Goal: Task Accomplishment & Management: Use online tool/utility

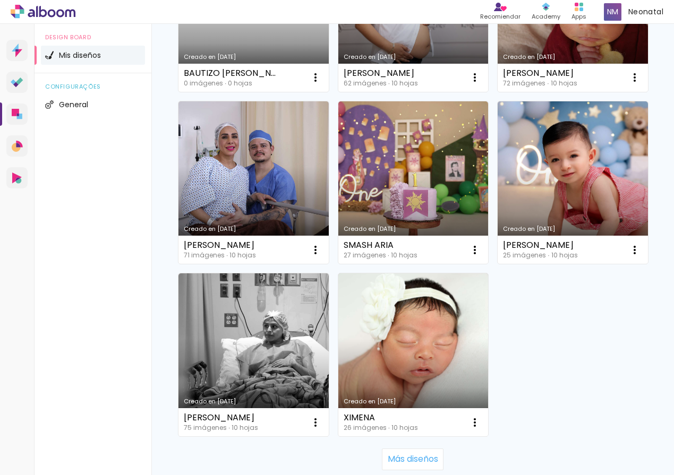
scroll to position [1385, 0]
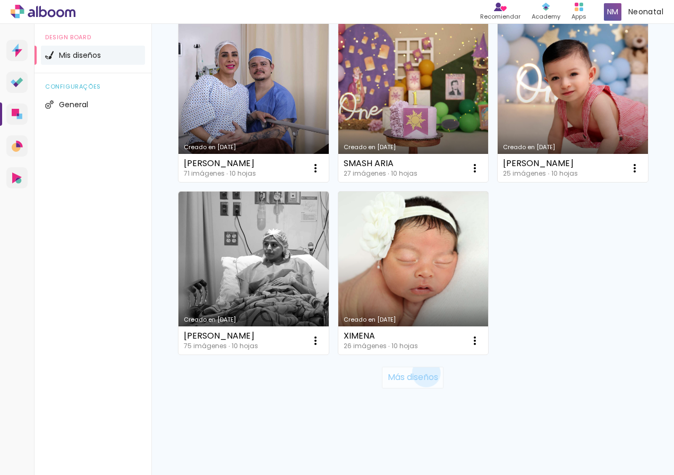
click at [0, 0] on slot "Más diseños" at bounding box center [0, 0] width 0 height 0
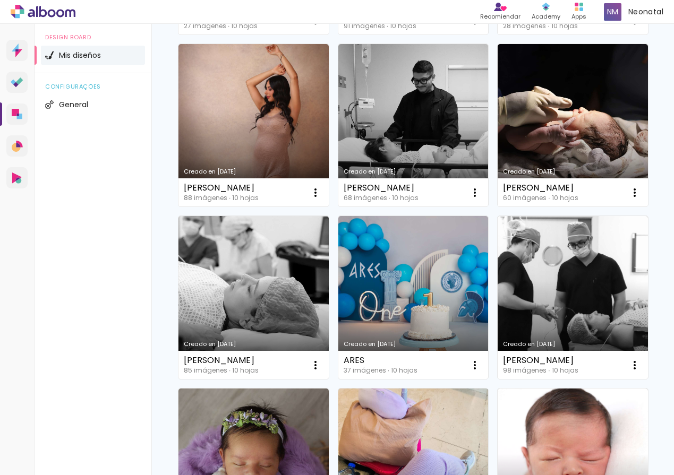
scroll to position [2224, 0]
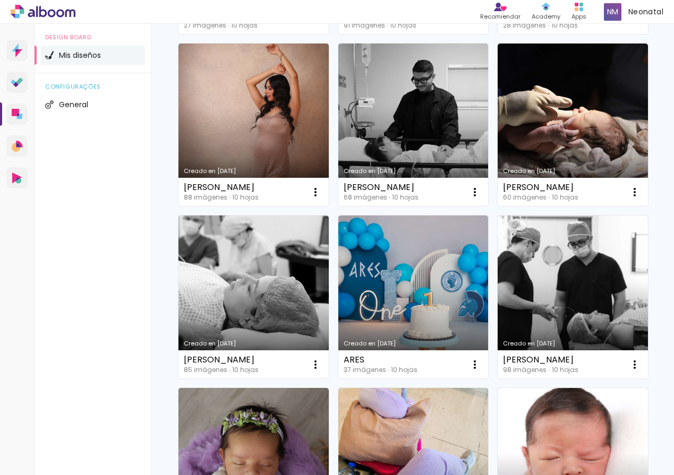
click at [395, 306] on link "Creado en [DATE]" at bounding box center [413, 297] width 150 height 163
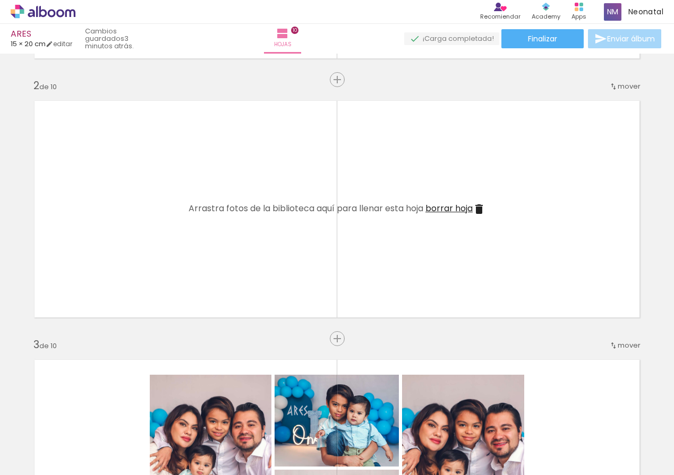
scroll to position [223, 0]
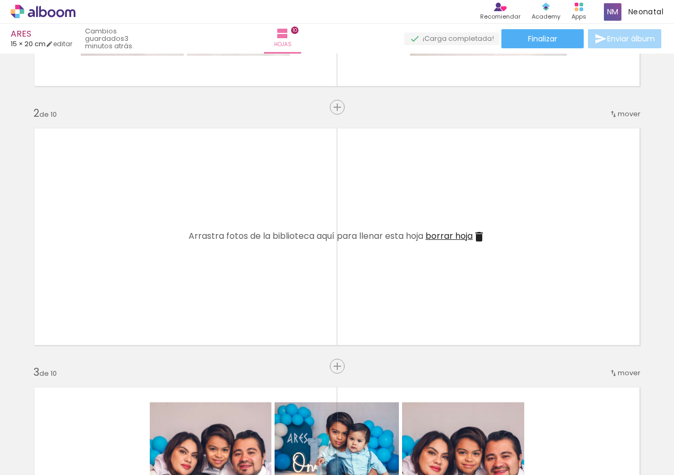
click at [446, 237] on span "borrar hoja" at bounding box center [448, 236] width 47 height 12
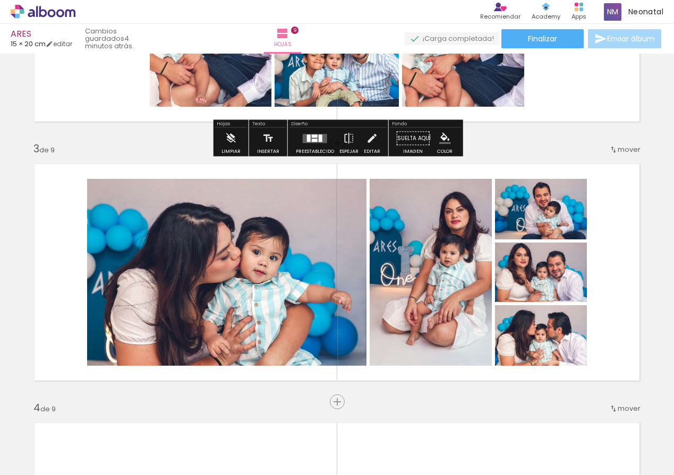
scroll to position [453, 0]
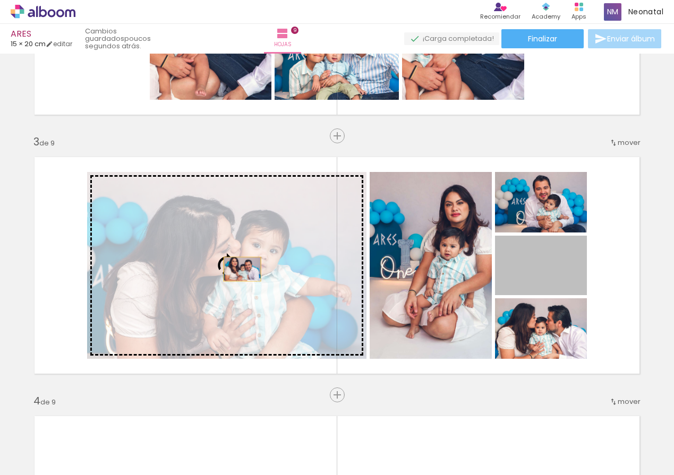
drag, startPoint x: 574, startPoint y: 282, endPoint x: 242, endPoint y: 269, distance: 333.1
click at [0, 0] on slot at bounding box center [0, 0] width 0 height 0
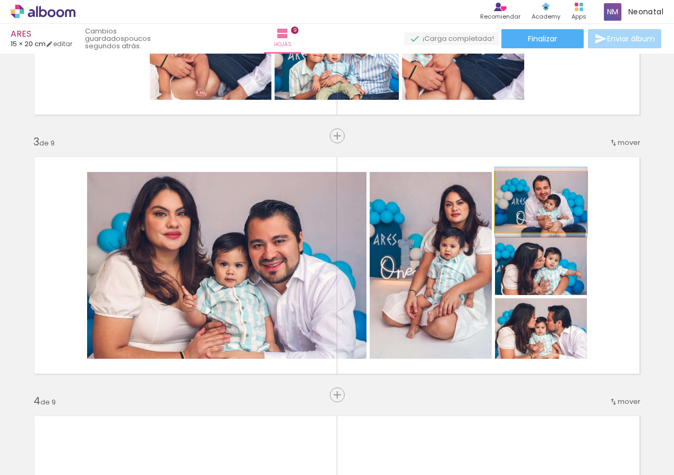
click at [562, 205] on quentale-photo at bounding box center [541, 202] width 92 height 61
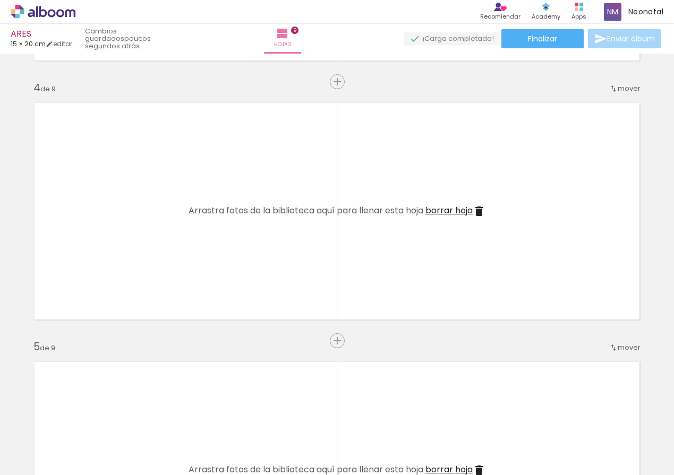
scroll to position [768, 0]
click at [76, 471] on iron-horizontal-list at bounding box center [65, 442] width 21 height 66
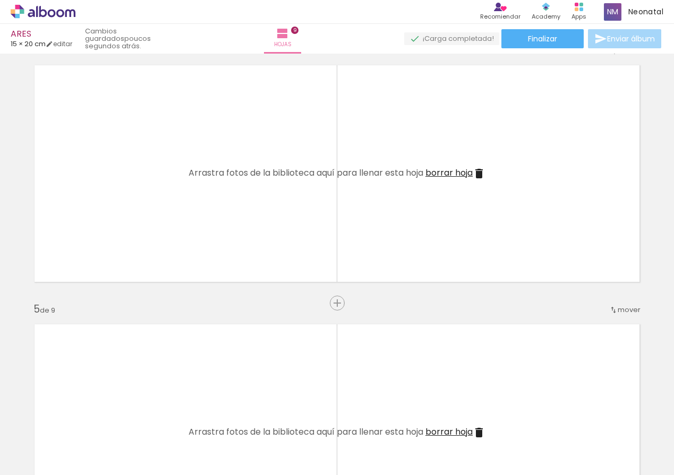
scroll to position [782, 0]
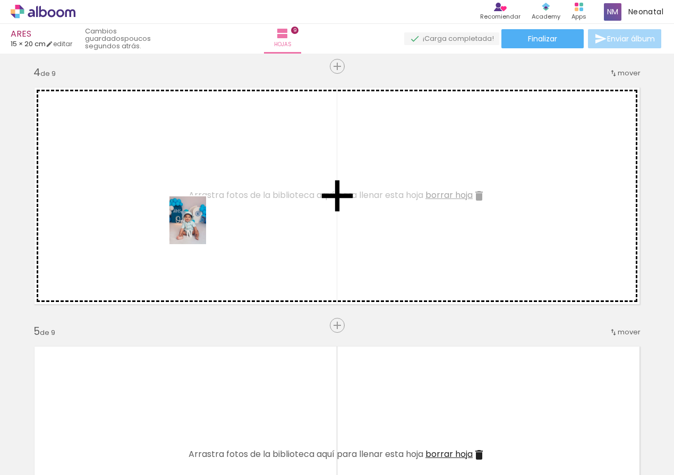
drag, startPoint x: 299, startPoint y: 438, endPoint x: 257, endPoint y: 313, distance: 132.6
click at [201, 228] on quentale-workspace at bounding box center [337, 237] width 674 height 475
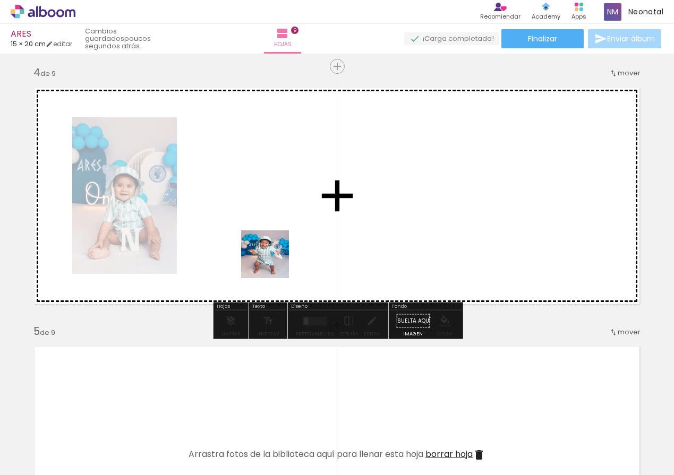
drag, startPoint x: 354, startPoint y: 436, endPoint x: 292, endPoint y: 256, distance: 190.7
click at [251, 212] on quentale-workspace at bounding box center [337, 237] width 674 height 475
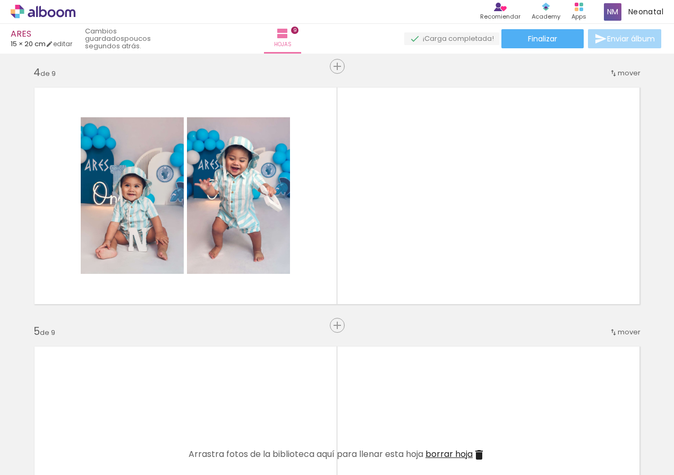
scroll to position [0, 702]
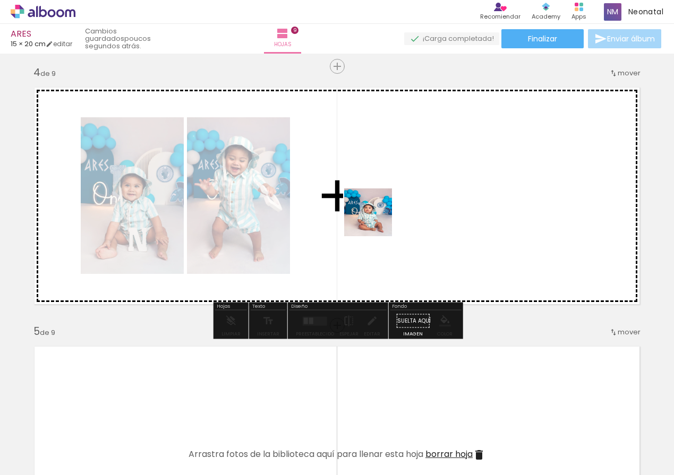
drag, startPoint x: 416, startPoint y: 447, endPoint x: 375, endPoint y: 219, distance: 231.3
click at [375, 219] on quentale-workspace at bounding box center [337, 237] width 674 height 475
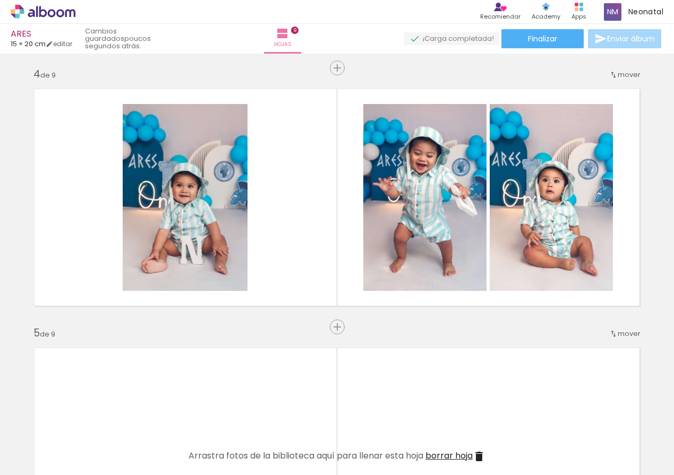
scroll to position [0, 698]
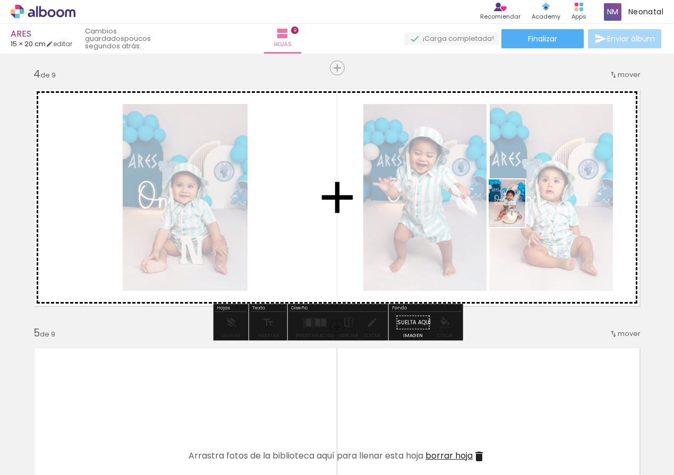
drag, startPoint x: 490, startPoint y: 426, endPoint x: 521, endPoint y: 210, distance: 218.2
click at [521, 210] on quentale-workspace at bounding box center [337, 237] width 674 height 475
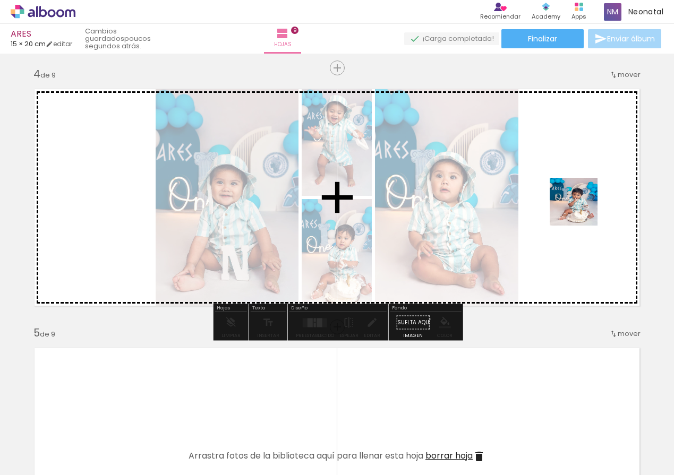
drag, startPoint x: 544, startPoint y: 441, endPoint x: 580, endPoint y: 190, distance: 253.6
click at [580, 190] on quentale-workspace at bounding box center [337, 237] width 674 height 475
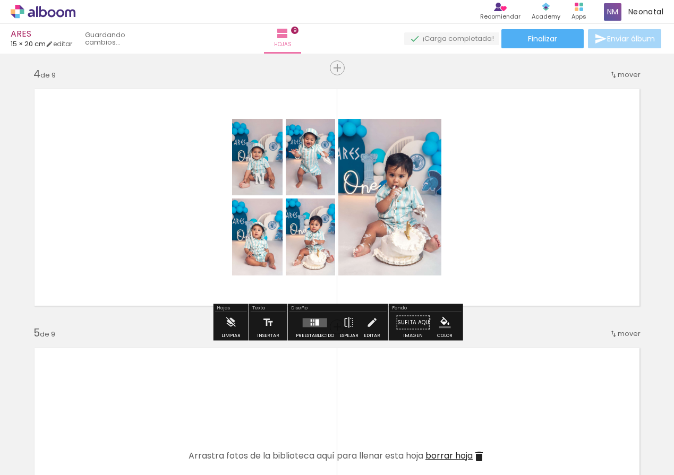
scroll to position [778, 0]
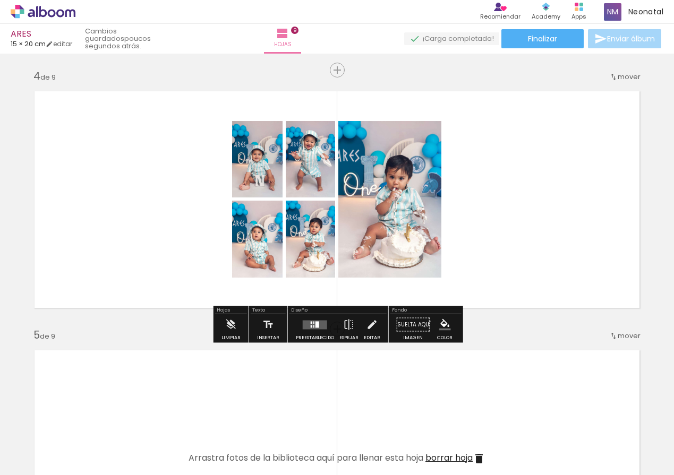
click at [314, 328] on quentale-layouter at bounding box center [315, 324] width 24 height 9
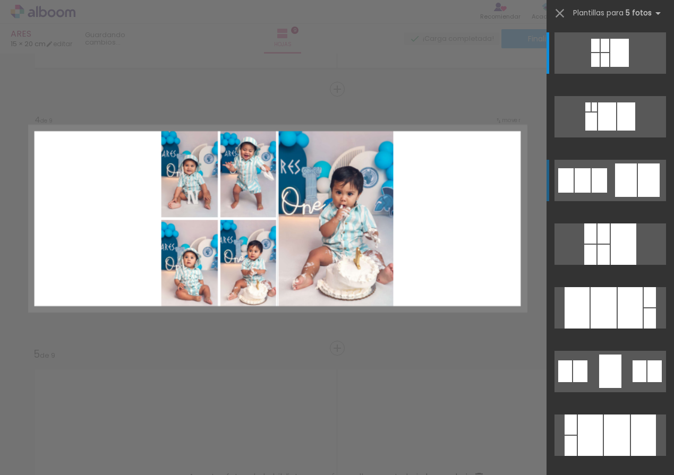
scroll to position [746, 0]
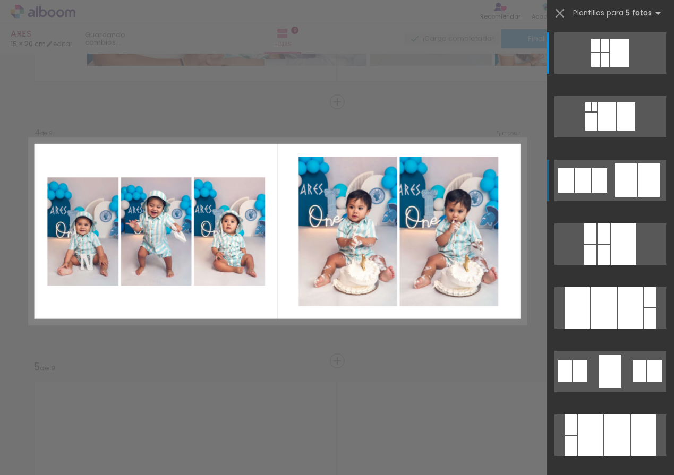
click at [606, 178] on div at bounding box center [598, 180] width 15 height 24
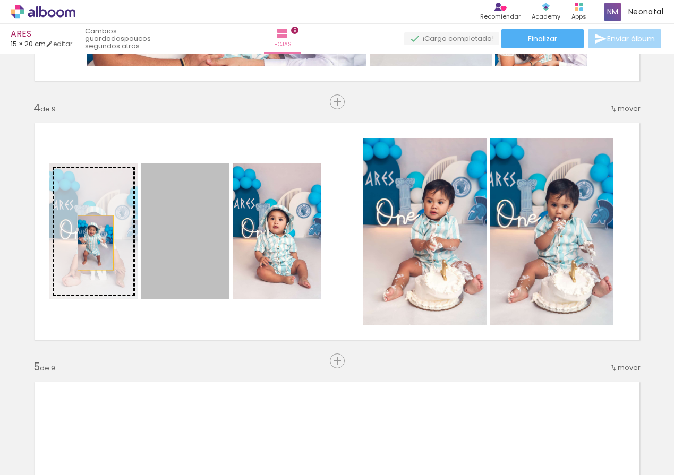
drag, startPoint x: 195, startPoint y: 247, endPoint x: 95, endPoint y: 243, distance: 100.4
click at [0, 0] on slot at bounding box center [0, 0] width 0 height 0
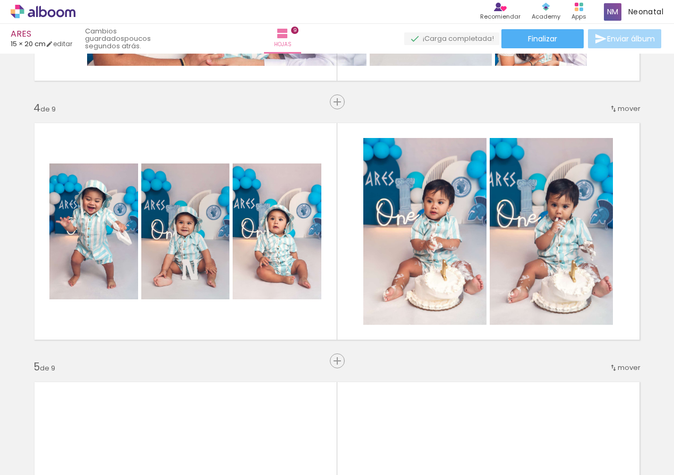
click at [76, 473] on iron-horizontal-list at bounding box center [65, 442] width 21 height 66
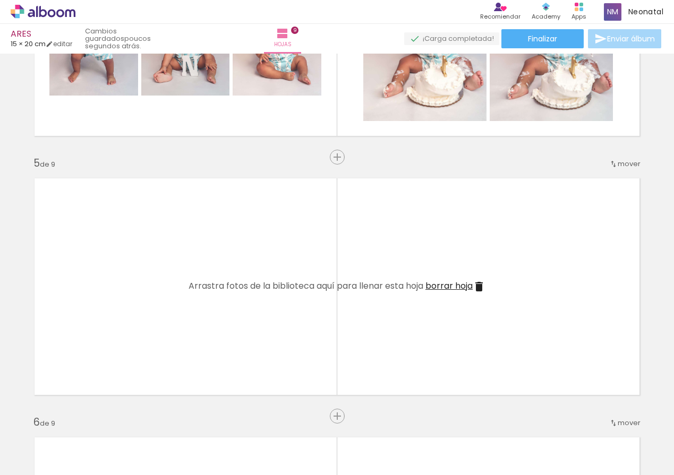
scroll to position [0, 1104]
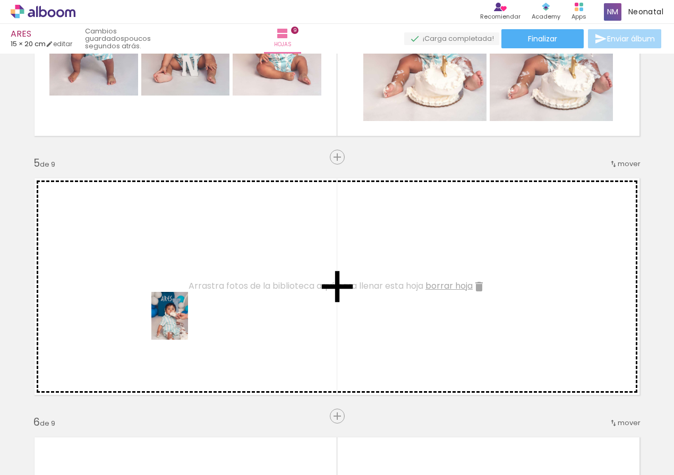
drag, startPoint x: 193, startPoint y: 426, endPoint x: 183, endPoint y: 323, distance: 103.5
click at [183, 323] on quentale-workspace at bounding box center [337, 237] width 674 height 475
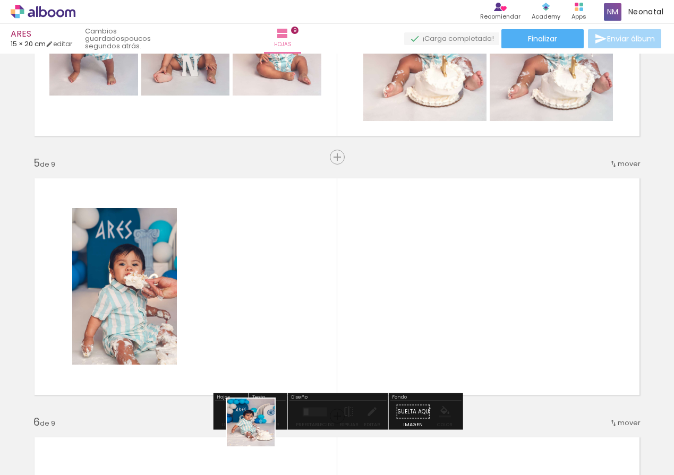
drag, startPoint x: 259, startPoint y: 430, endPoint x: 273, endPoint y: 307, distance: 124.0
click at [273, 307] on quentale-workspace at bounding box center [337, 237] width 674 height 475
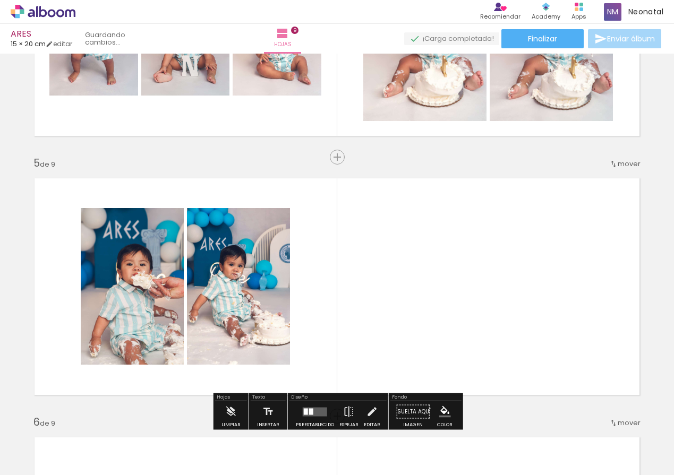
scroll to position [945, 0]
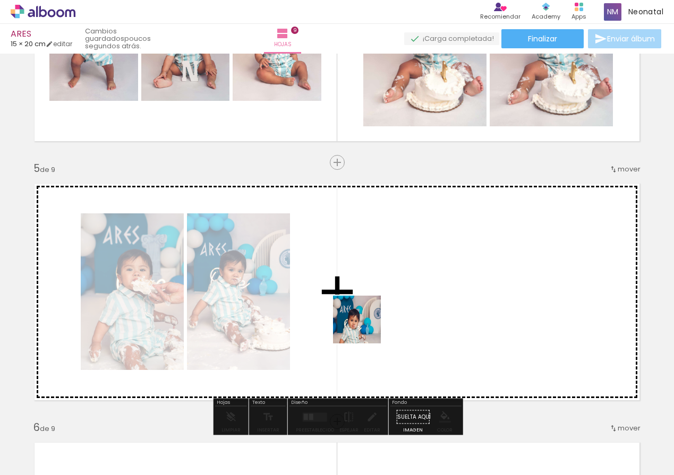
drag, startPoint x: 316, startPoint y: 441, endPoint x: 372, endPoint y: 286, distance: 165.2
click at [372, 286] on quentale-workspace at bounding box center [337, 237] width 674 height 475
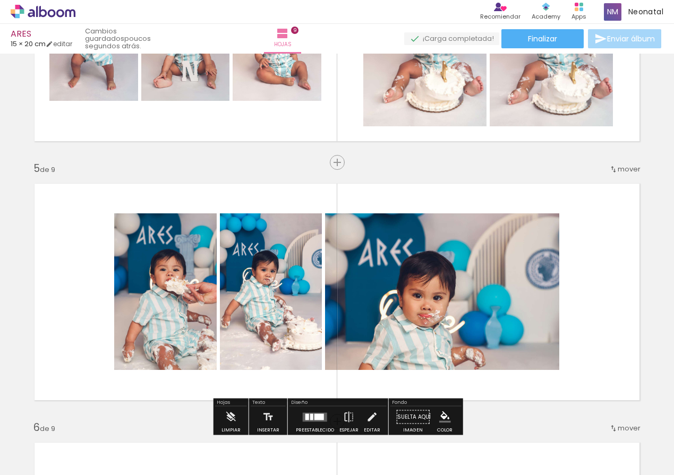
scroll to position [0, 1106]
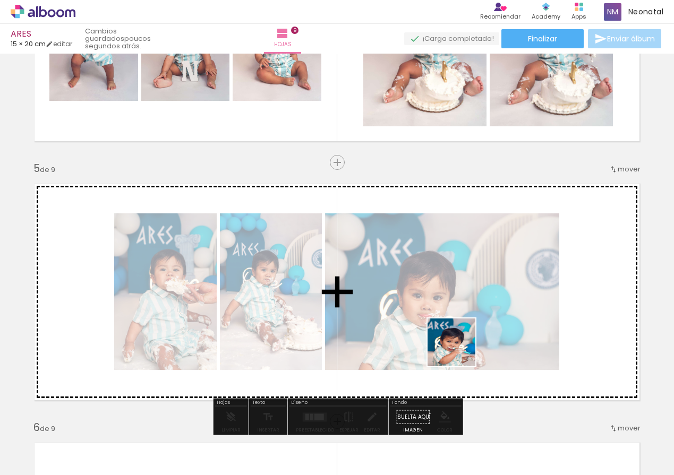
drag, startPoint x: 382, startPoint y: 448, endPoint x: 502, endPoint y: 307, distance: 184.9
click at [502, 307] on quentale-workspace at bounding box center [337, 237] width 674 height 475
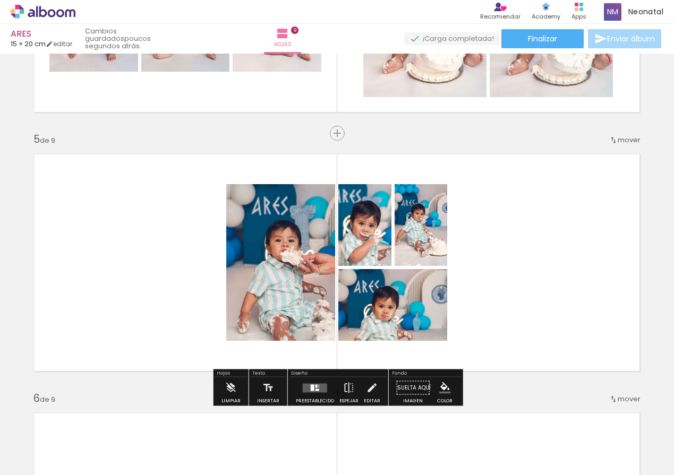
scroll to position [984, 0]
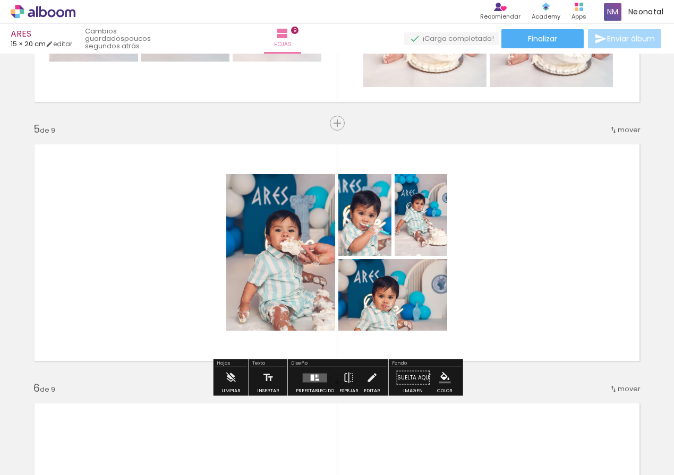
click at [76, 472] on iron-horizontal-list at bounding box center [65, 442] width 21 height 66
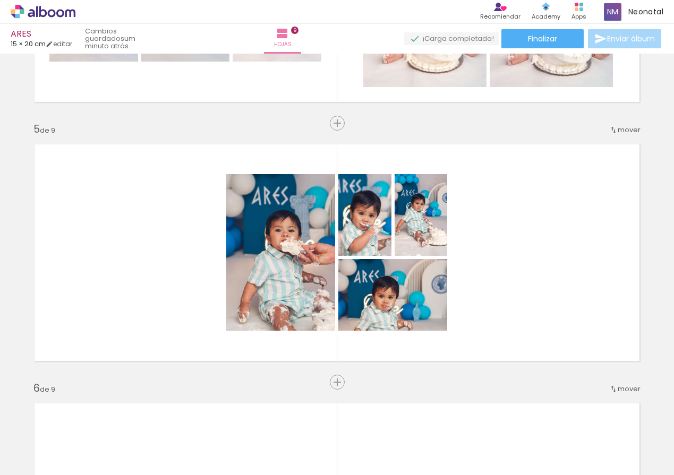
scroll to position [0, 1328]
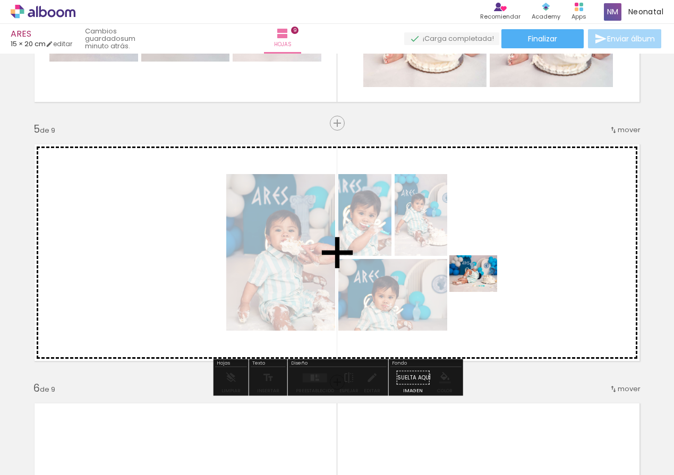
drag, startPoint x: 199, startPoint y: 433, endPoint x: 551, endPoint y: 282, distance: 383.1
click at [552, 282] on quentale-workspace at bounding box center [337, 237] width 674 height 475
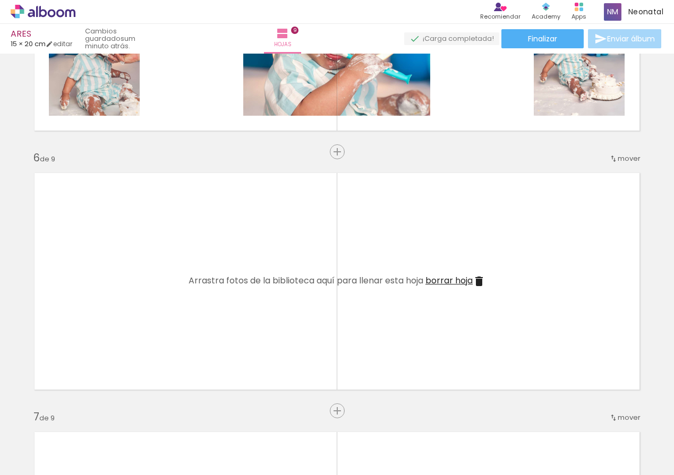
scroll to position [1225, 0]
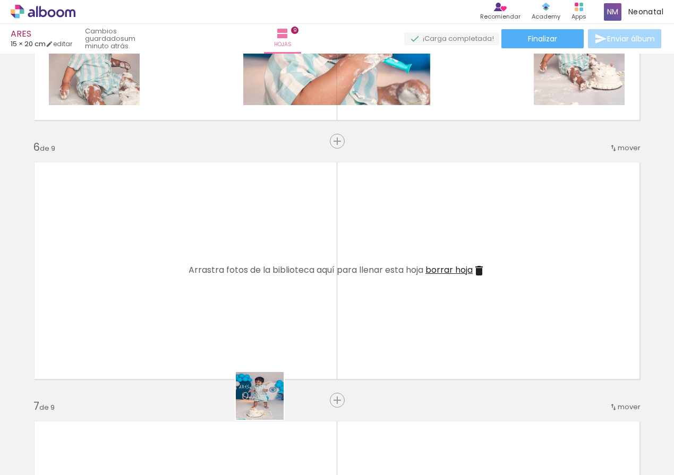
drag, startPoint x: 269, startPoint y: 434, endPoint x: 260, endPoint y: 321, distance: 114.0
click at [260, 321] on quentale-workspace at bounding box center [337, 237] width 674 height 475
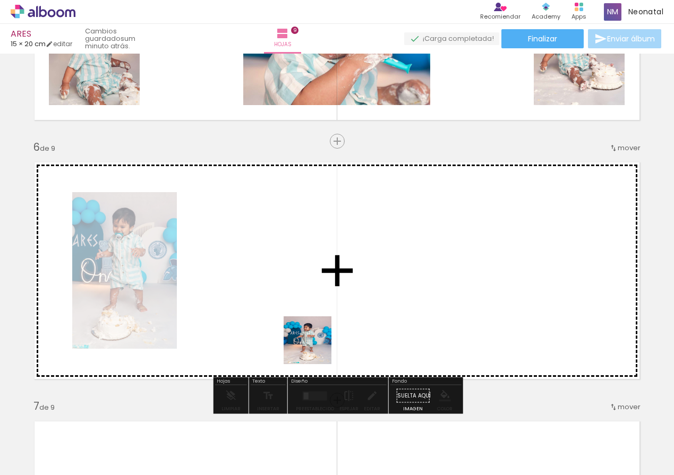
drag, startPoint x: 326, startPoint y: 439, endPoint x: 304, endPoint y: 277, distance: 164.0
click at [304, 277] on quentale-workspace at bounding box center [337, 237] width 674 height 475
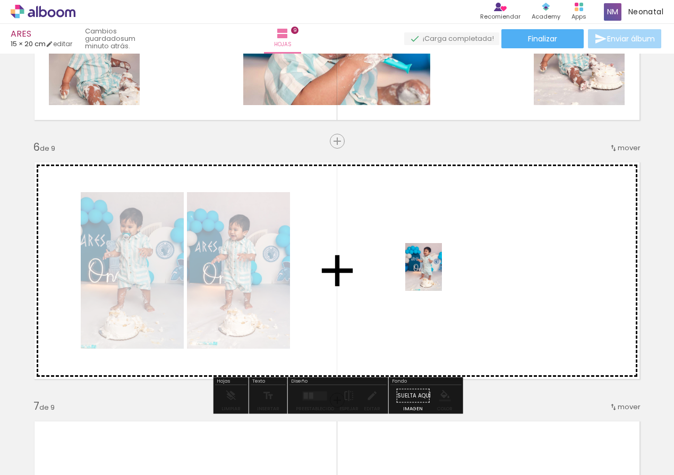
drag, startPoint x: 388, startPoint y: 419, endPoint x: 448, endPoint y: 352, distance: 89.8
click at [437, 274] on quentale-workspace at bounding box center [337, 237] width 674 height 475
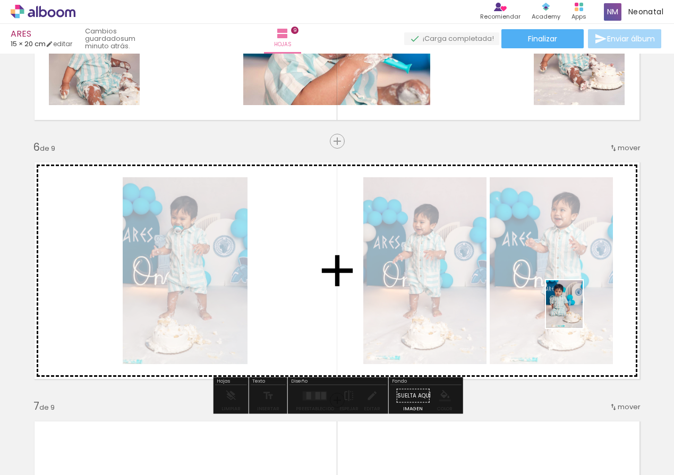
drag, startPoint x: 455, startPoint y: 446, endPoint x: 574, endPoint y: 305, distance: 184.6
click at [581, 307] on quentale-workspace at bounding box center [337, 237] width 674 height 475
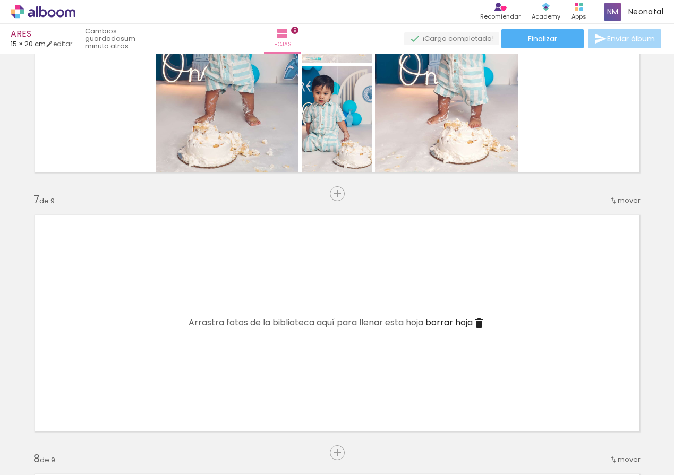
scroll to position [1435, 0]
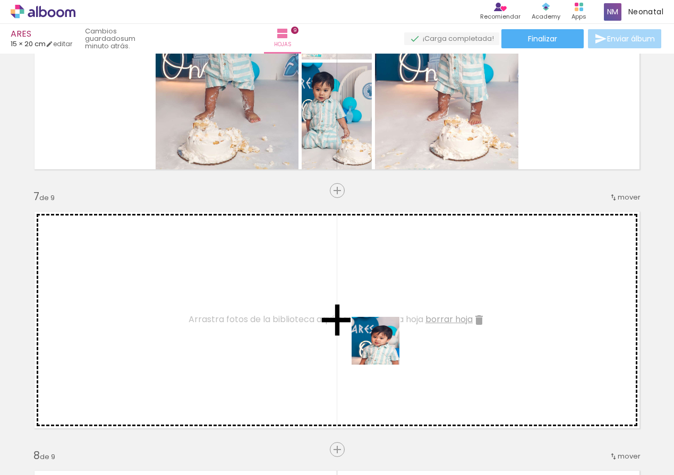
drag, startPoint x: 504, startPoint y: 448, endPoint x: 359, endPoint y: 342, distance: 178.9
click at [309, 309] on quentale-workspace at bounding box center [337, 237] width 674 height 475
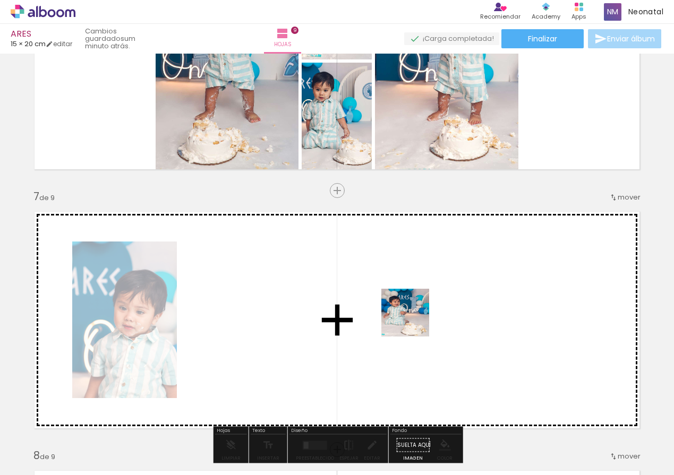
drag, startPoint x: 561, startPoint y: 442, endPoint x: 430, endPoint y: 333, distance: 170.0
click at [367, 296] on quentale-workspace at bounding box center [337, 237] width 674 height 475
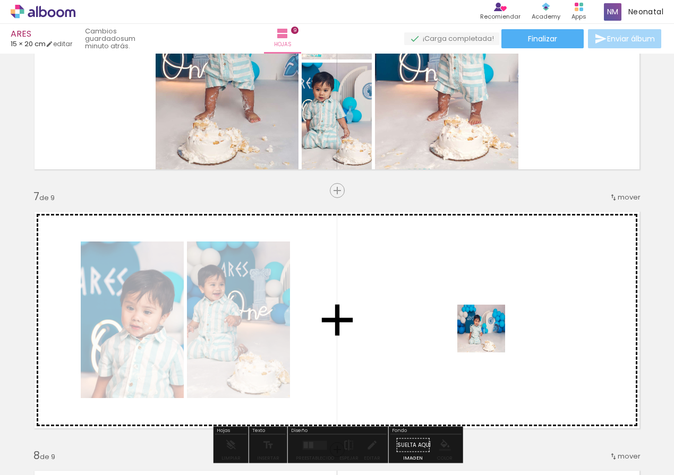
drag, startPoint x: 615, startPoint y: 442, endPoint x: 486, endPoint y: 335, distance: 167.4
click at [486, 335] on quentale-workspace at bounding box center [337, 237] width 674 height 475
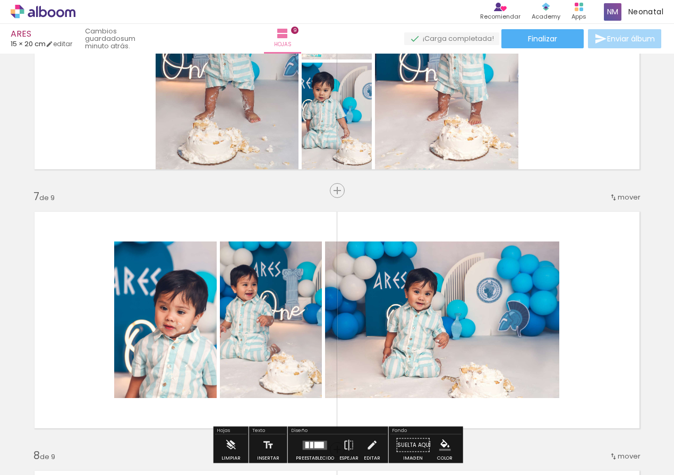
click at [76, 471] on iron-horizontal-list at bounding box center [65, 442] width 21 height 66
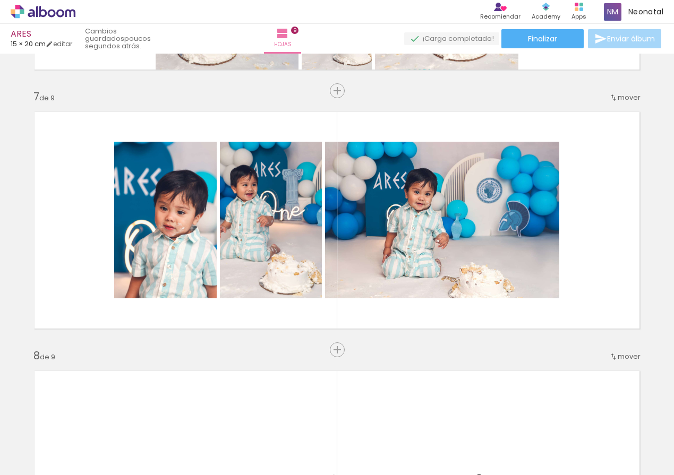
scroll to position [0, 1493]
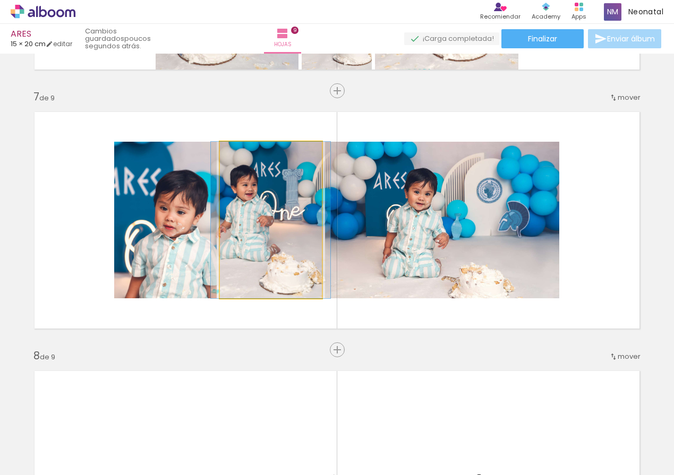
drag, startPoint x: 275, startPoint y: 214, endPoint x: 208, endPoint y: 209, distance: 67.6
click at [275, 213] on quentale-photo at bounding box center [271, 220] width 102 height 157
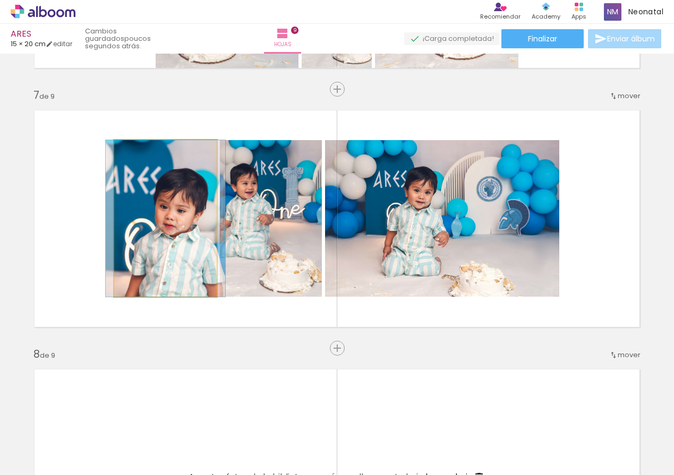
drag, startPoint x: 157, startPoint y: 207, endPoint x: 218, endPoint y: 205, distance: 61.1
click at [157, 207] on quentale-photo at bounding box center [165, 218] width 102 height 157
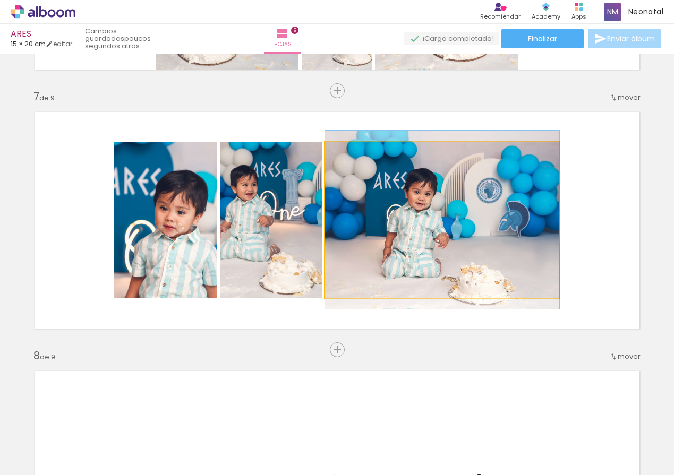
drag, startPoint x: 399, startPoint y: 220, endPoint x: 391, endPoint y: 216, distance: 8.6
click at [399, 220] on quentale-photo at bounding box center [442, 220] width 234 height 157
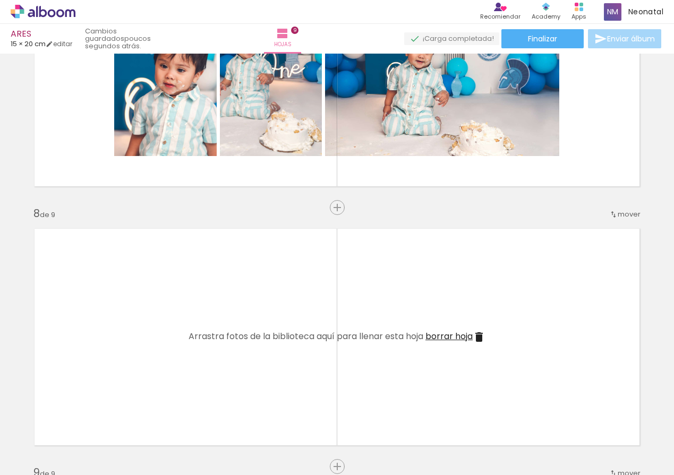
scroll to position [1679, 0]
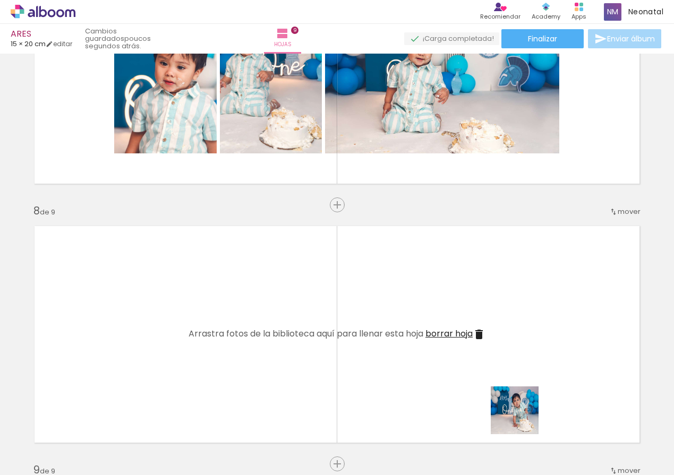
drag, startPoint x: 527, startPoint y: 435, endPoint x: 519, endPoint y: 386, distance: 49.0
click at [481, 311] on quentale-workspace at bounding box center [337, 237] width 674 height 475
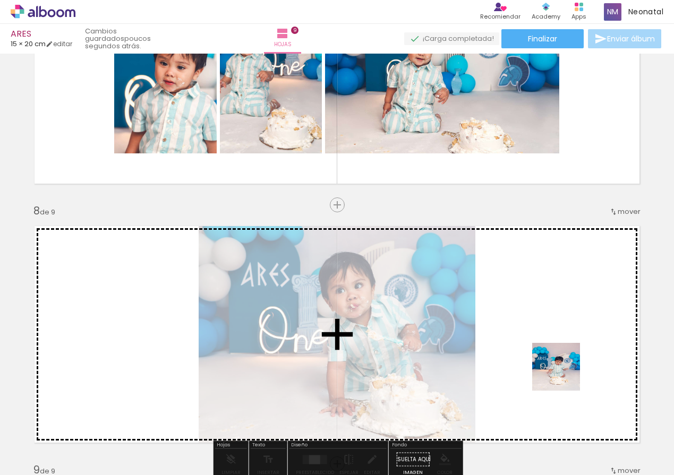
drag, startPoint x: 588, startPoint y: 444, endPoint x: 602, endPoint y: 415, distance: 32.8
click at [558, 349] on quentale-workspace at bounding box center [337, 237] width 674 height 475
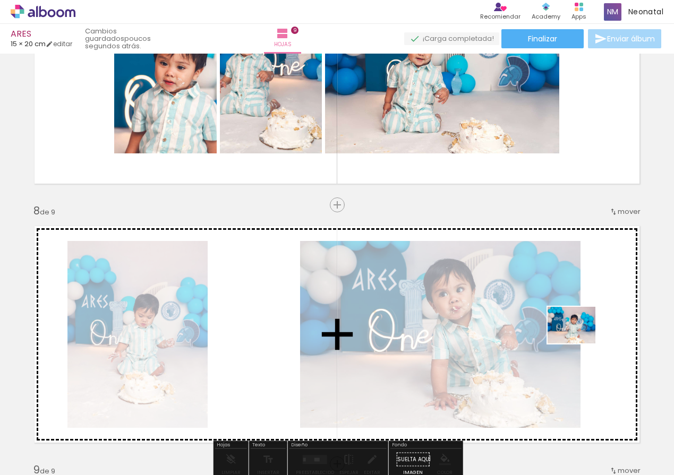
drag, startPoint x: 648, startPoint y: 450, endPoint x: 574, endPoint y: 334, distance: 137.7
click at [574, 334] on quentale-workspace at bounding box center [337, 237] width 674 height 475
